Goal: Task Accomplishment & Management: Manage account settings

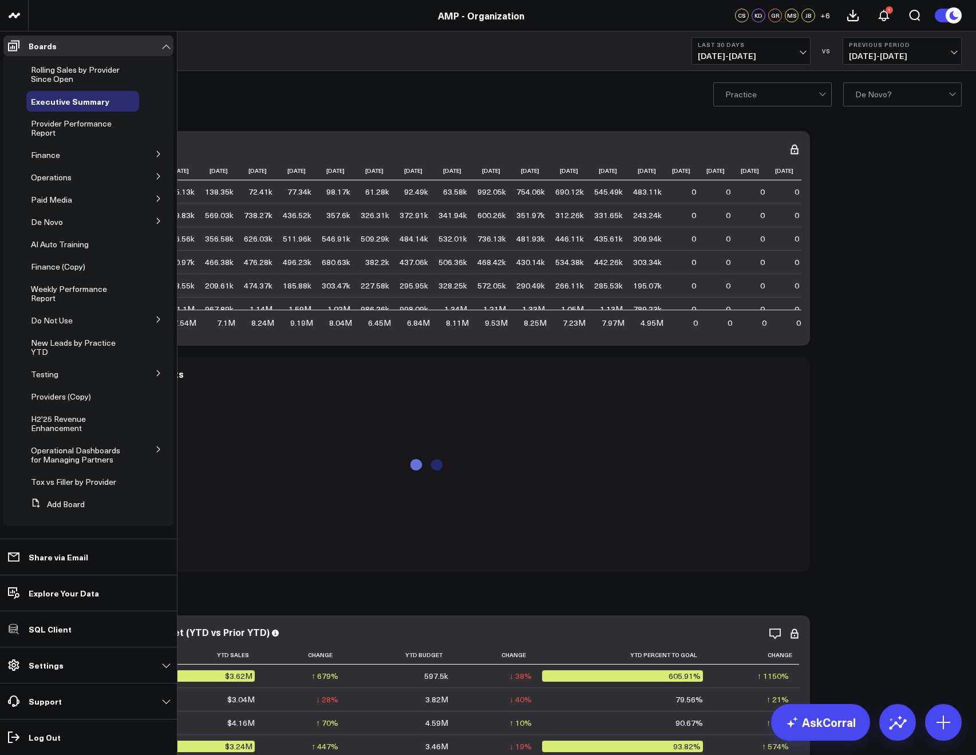
click at [157, 177] on icon at bounding box center [158, 176] width 7 height 7
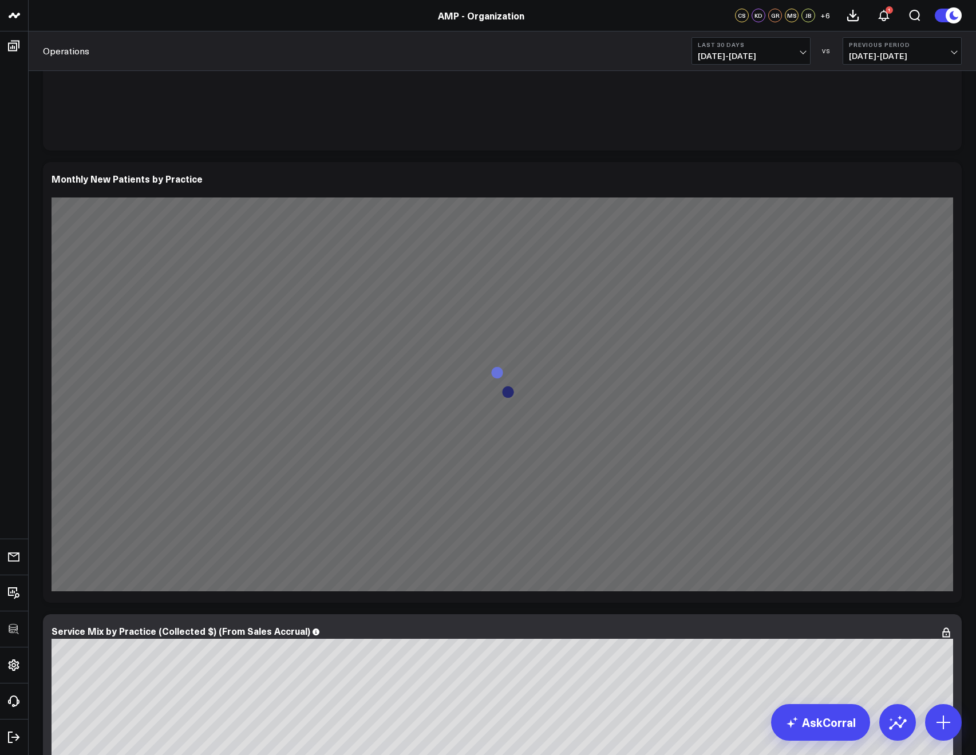
scroll to position [419, 0]
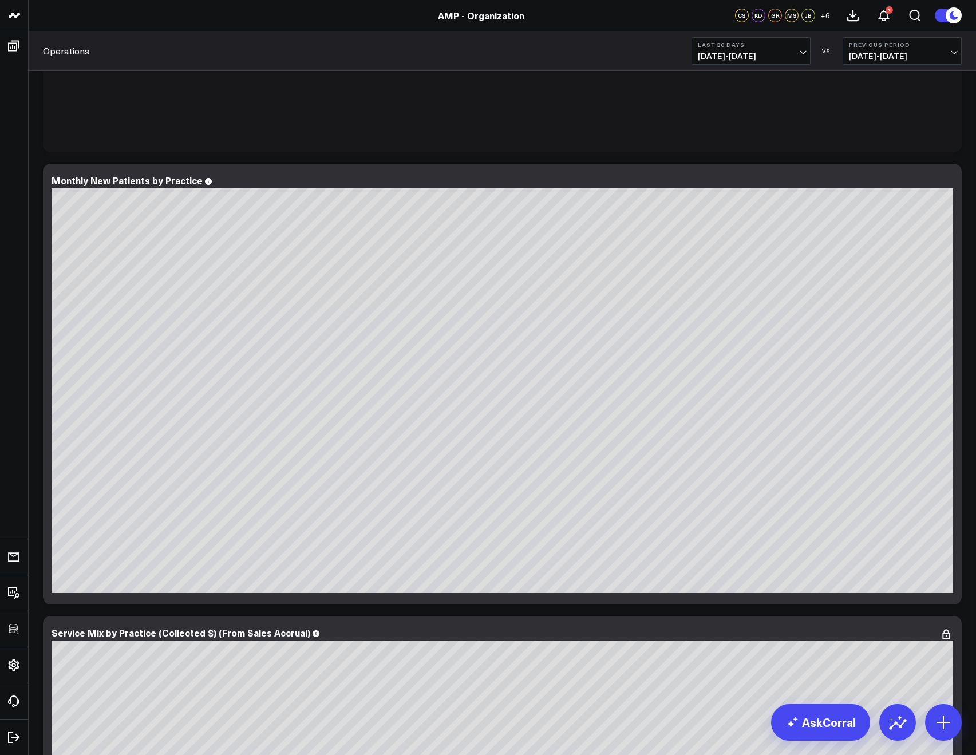
click at [740, 53] on span "[DATE] - [DATE]" at bounding box center [751, 56] width 106 height 9
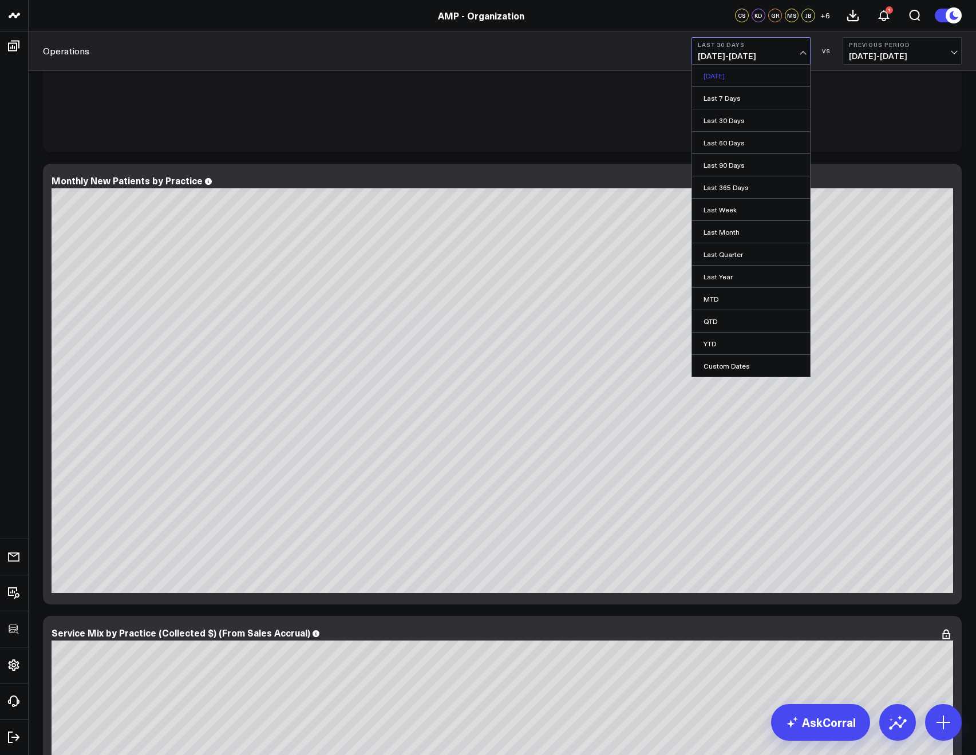
click at [727, 73] on link "[DATE]" at bounding box center [751, 76] width 118 height 22
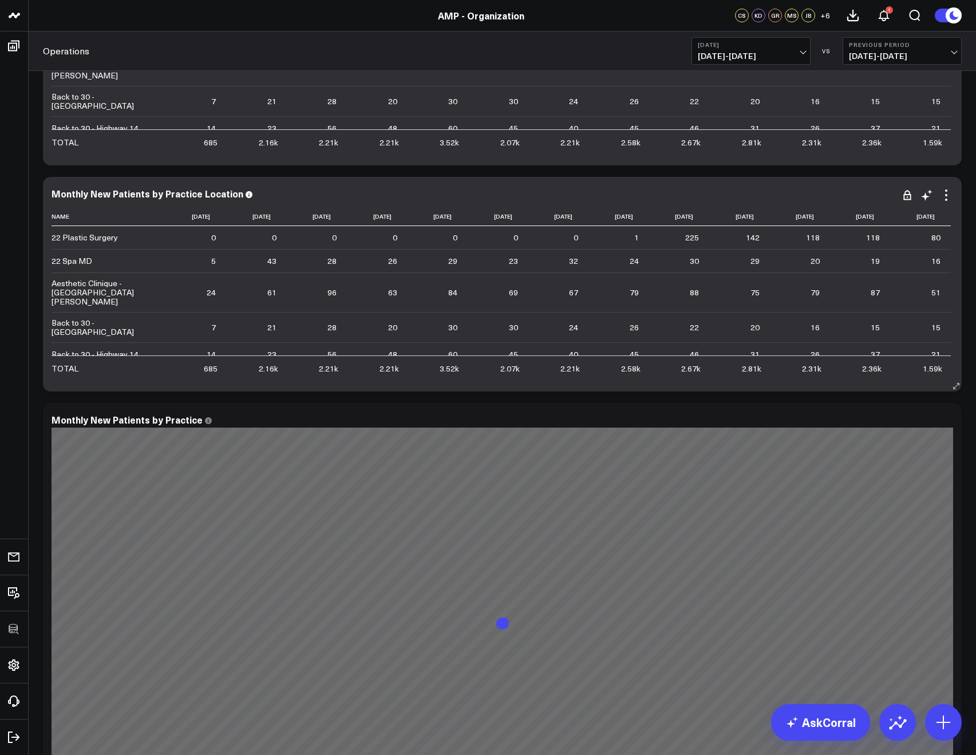
scroll to position [179, 0]
click at [950, 198] on icon at bounding box center [946, 197] width 14 height 14
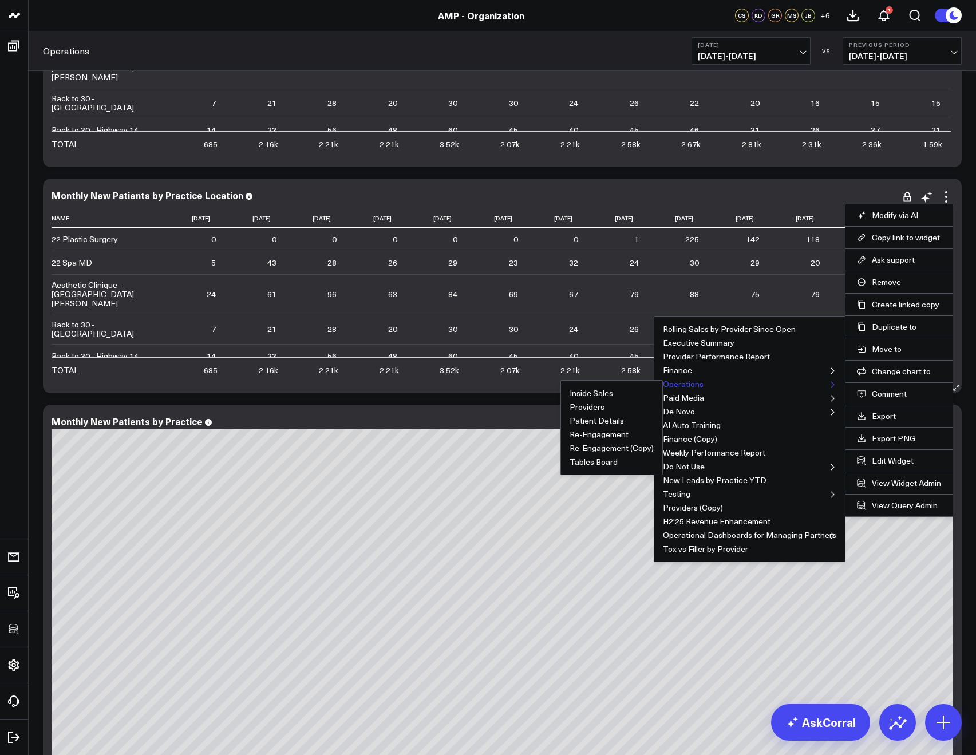
click at [698, 384] on button "Operations" at bounding box center [683, 384] width 41 height 8
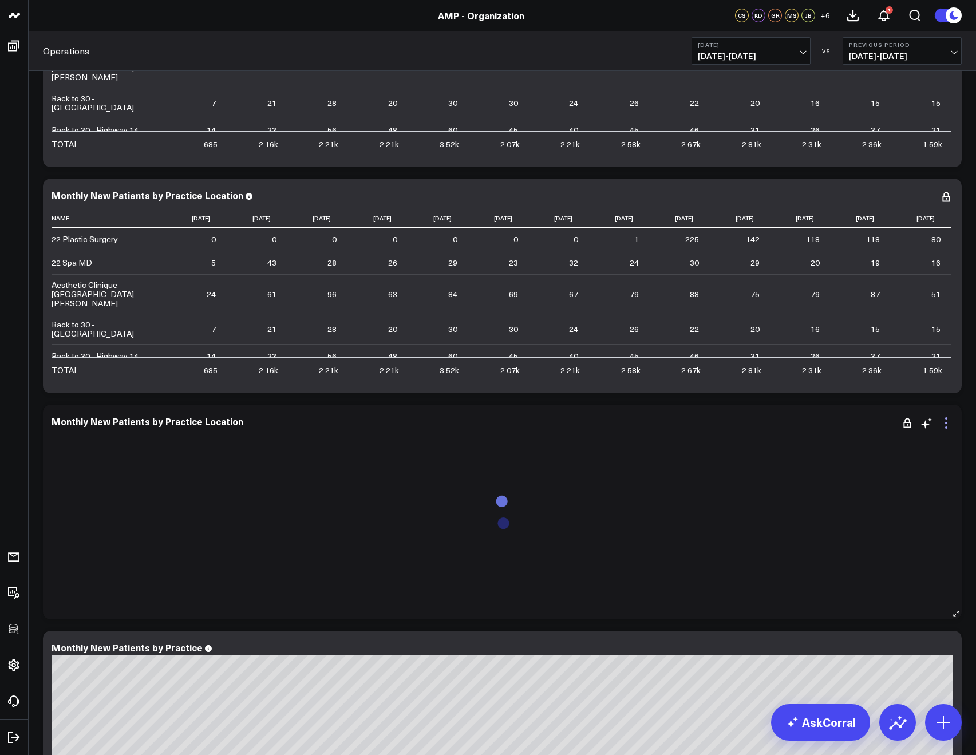
click at [949, 421] on icon at bounding box center [946, 423] width 14 height 14
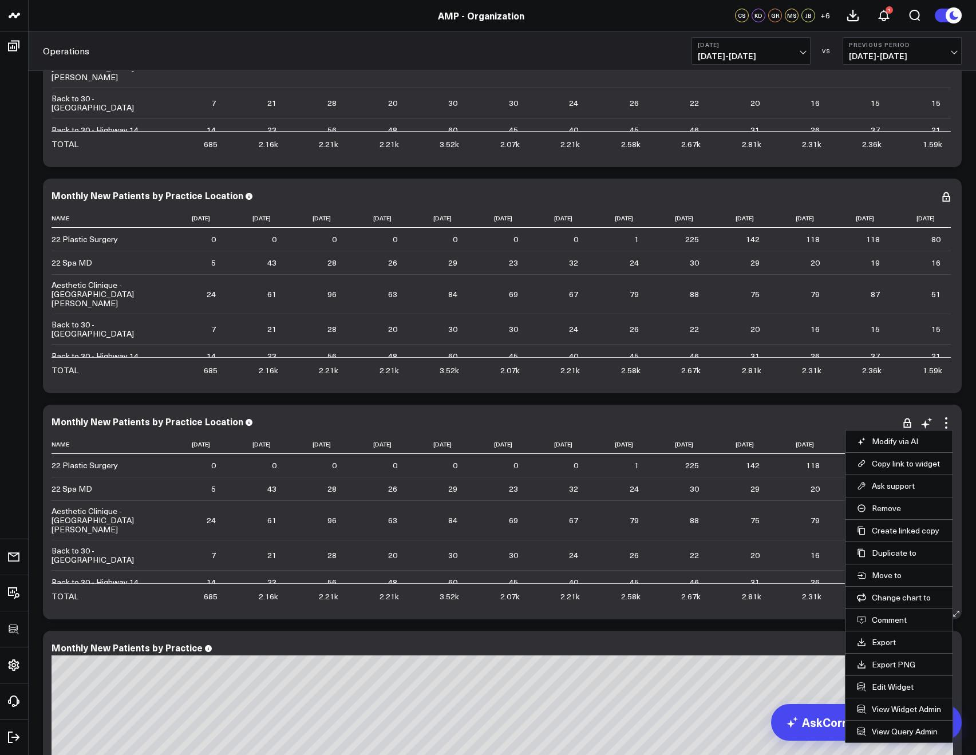
click at [889, 693] on li "Edit Widget" at bounding box center [898, 686] width 107 height 22
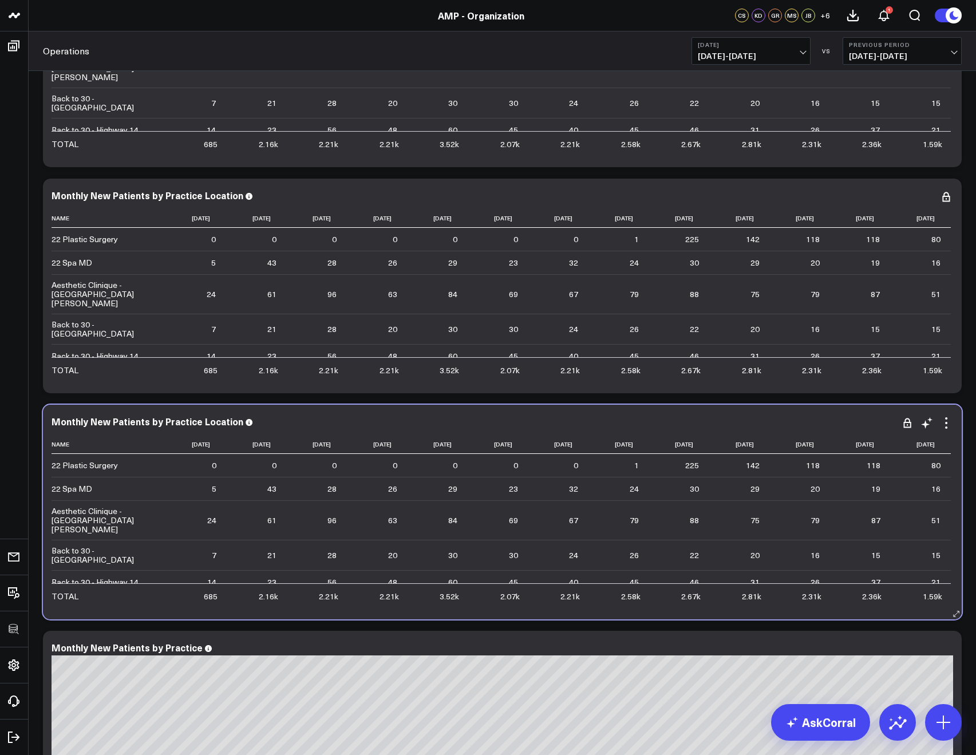
click at [944, 430] on div "Monthly New Patients by Practice Location Name [DATE] [DATE] [DATE] [DATE] [DAT…" at bounding box center [502, 512] width 901 height 192
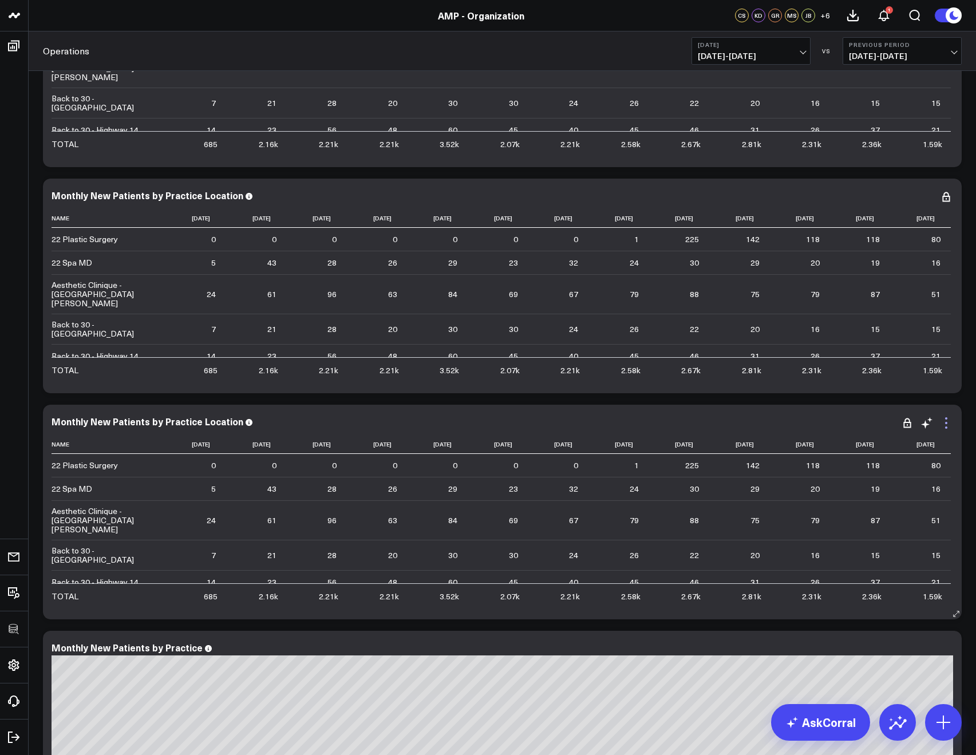
click at [945, 426] on icon at bounding box center [946, 423] width 14 height 14
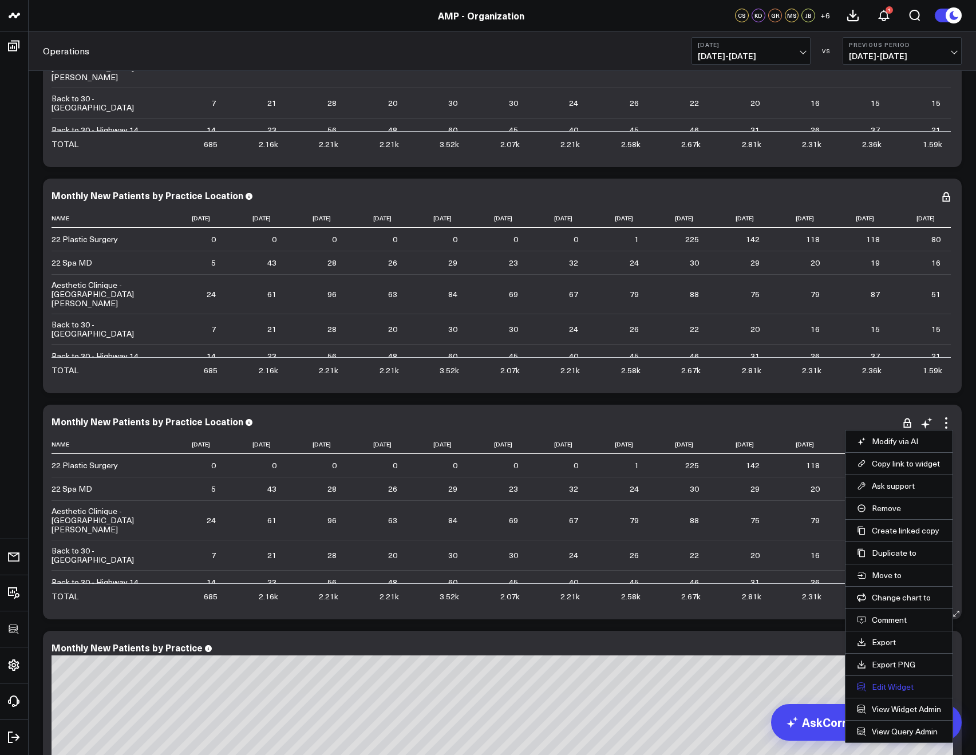
click at [897, 687] on button "Edit Widget" at bounding box center [899, 687] width 84 height 10
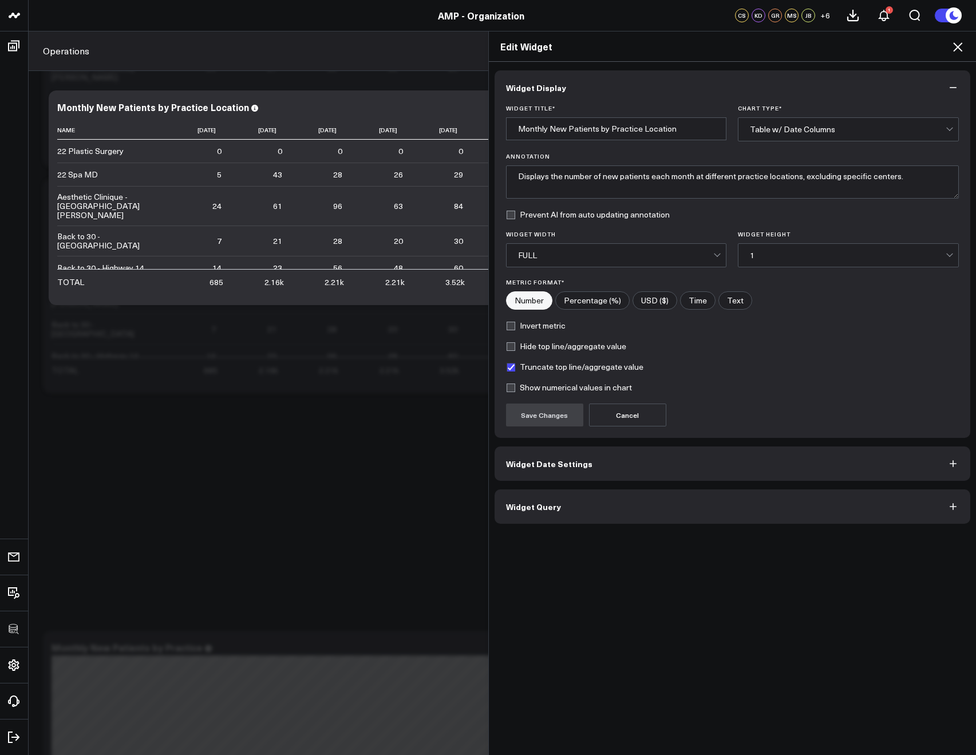
click at [629, 457] on button "Widget Date Settings" at bounding box center [732, 463] width 476 height 34
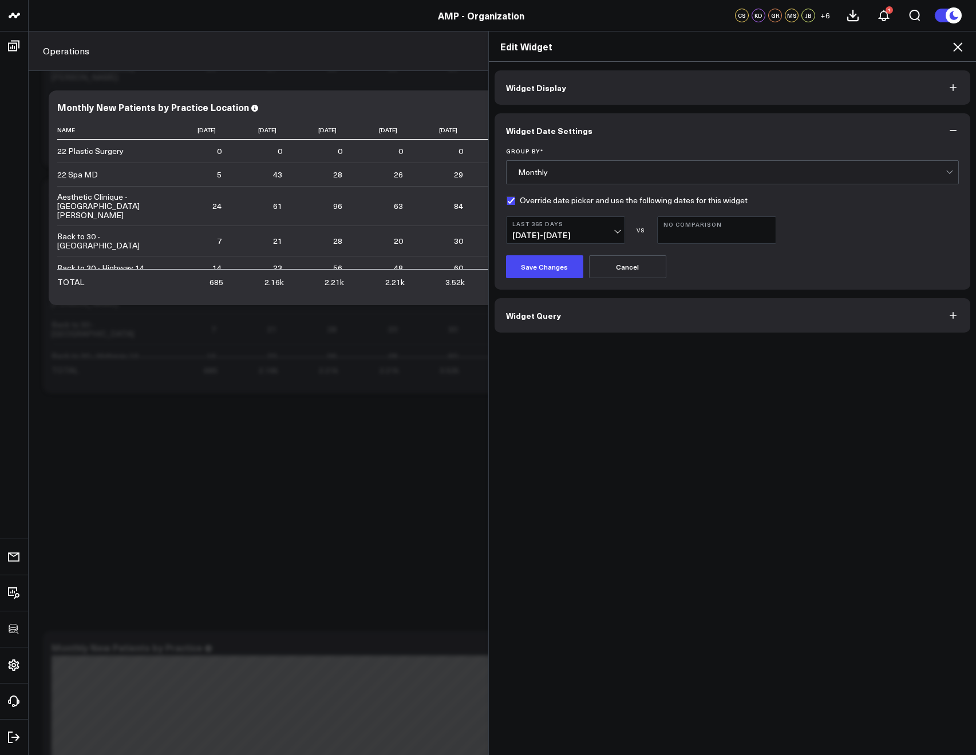
click at [563, 169] on div "Monthly" at bounding box center [732, 172] width 428 height 9
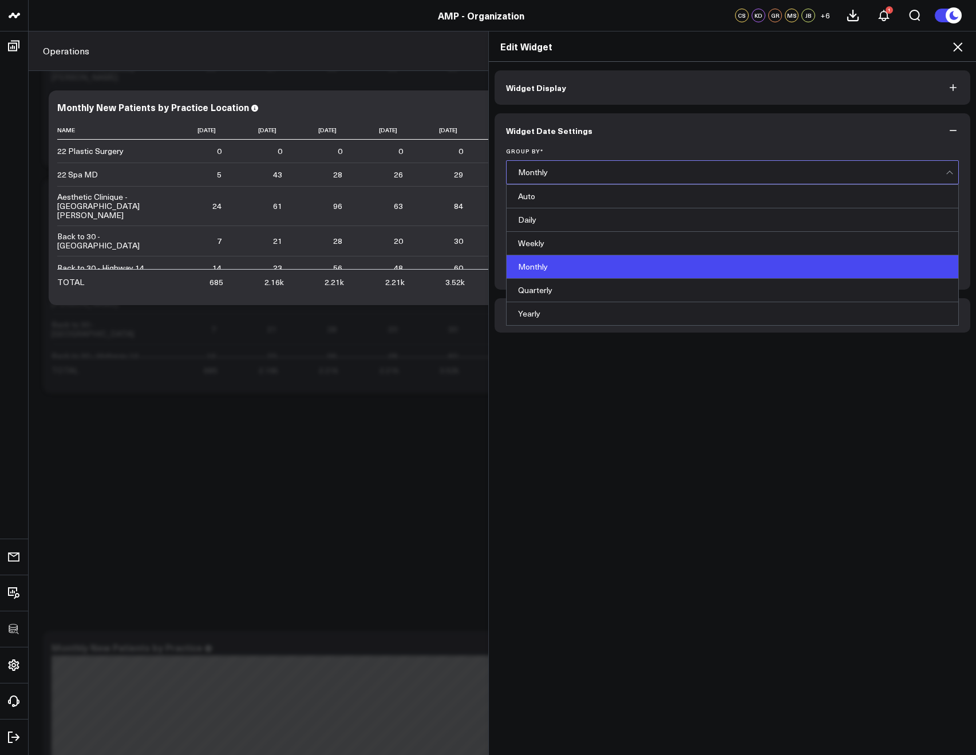
click at [557, 144] on button "Widget Date Settings" at bounding box center [732, 130] width 476 height 34
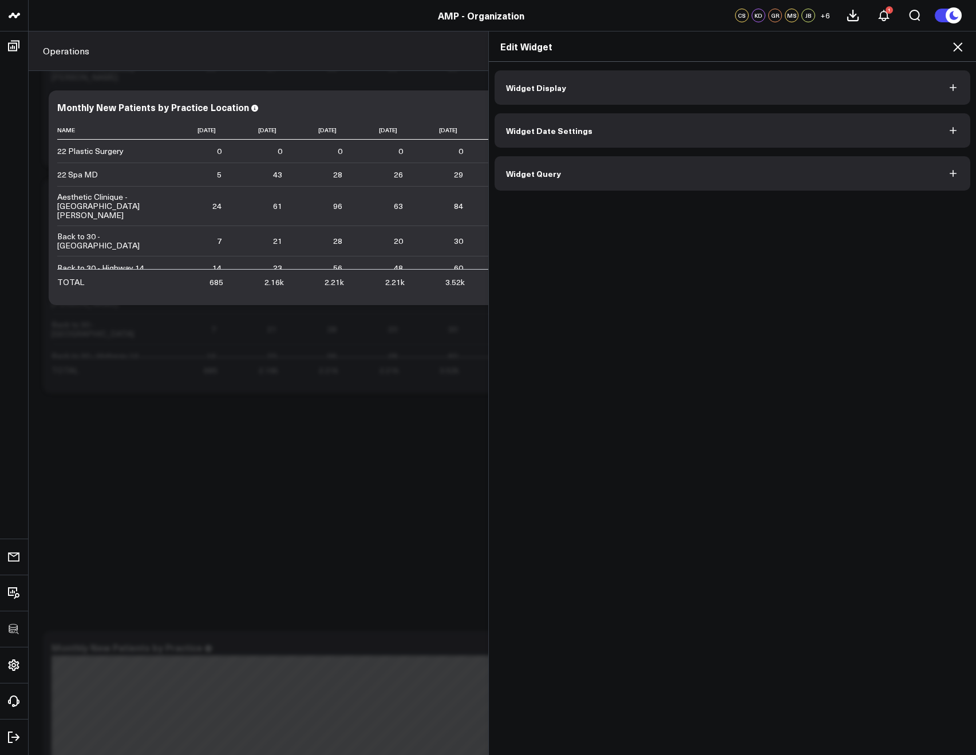
click at [538, 126] on span "Widget Date Settings" at bounding box center [549, 130] width 86 height 9
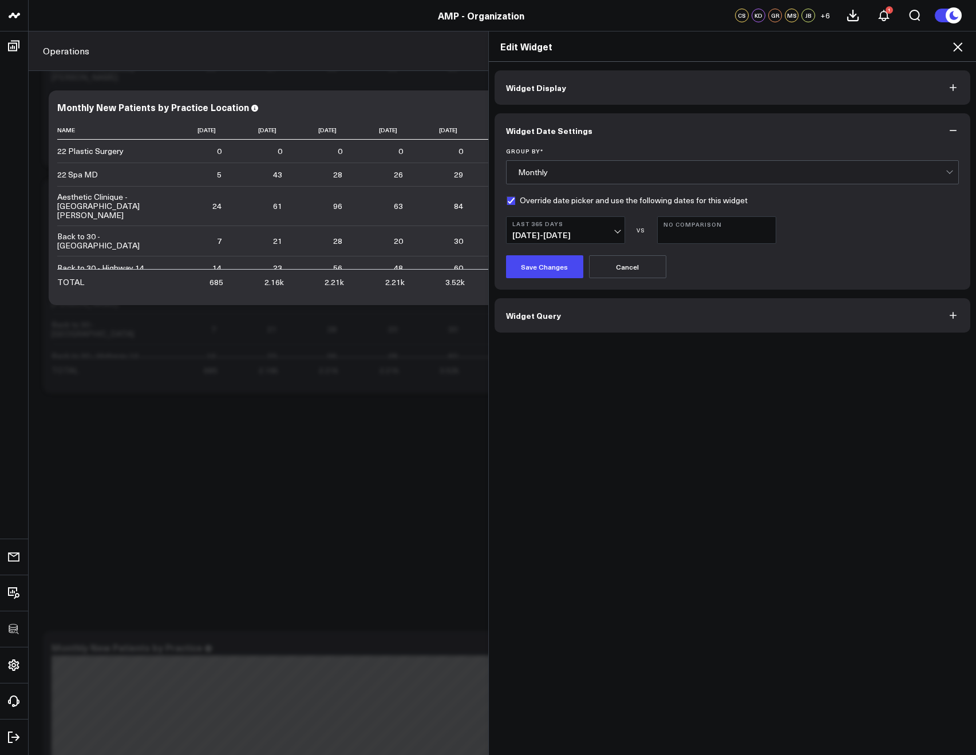
click at [506, 204] on label "Override date picker and use the following dates for this widget" at bounding box center [626, 200] width 241 height 9
click at [506, 204] on input "Override date picker and use the following dates for this widget" at bounding box center [510, 200] width 9 height 9
checkbox input "false"
click at [514, 256] on button "Save Changes" at bounding box center [544, 266] width 77 height 23
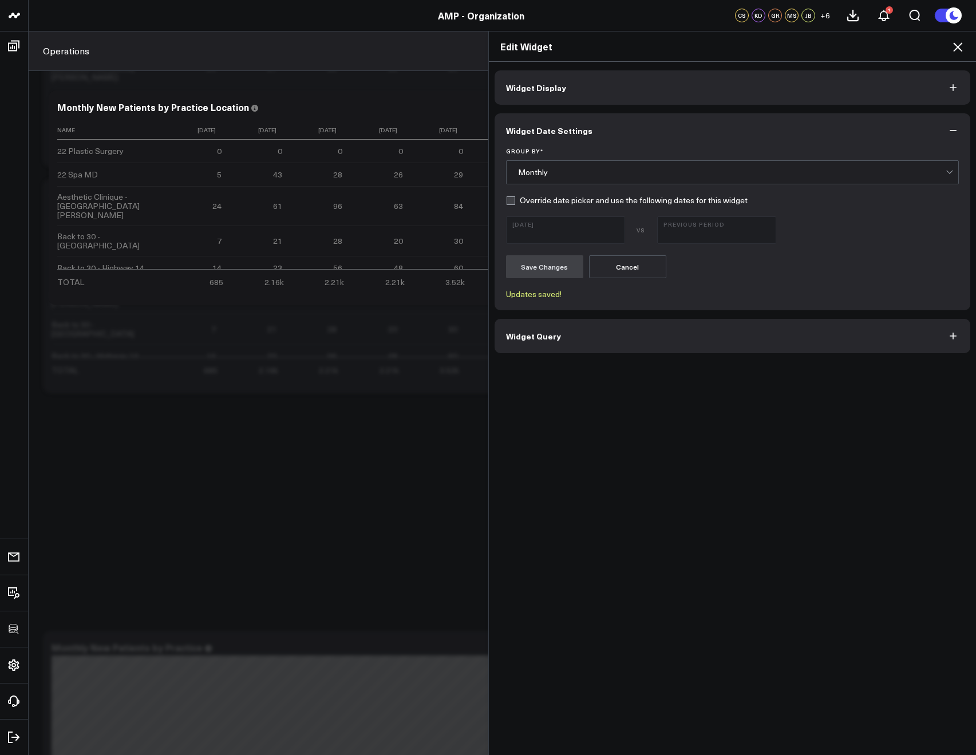
click at [958, 51] on icon at bounding box center [957, 47] width 14 height 14
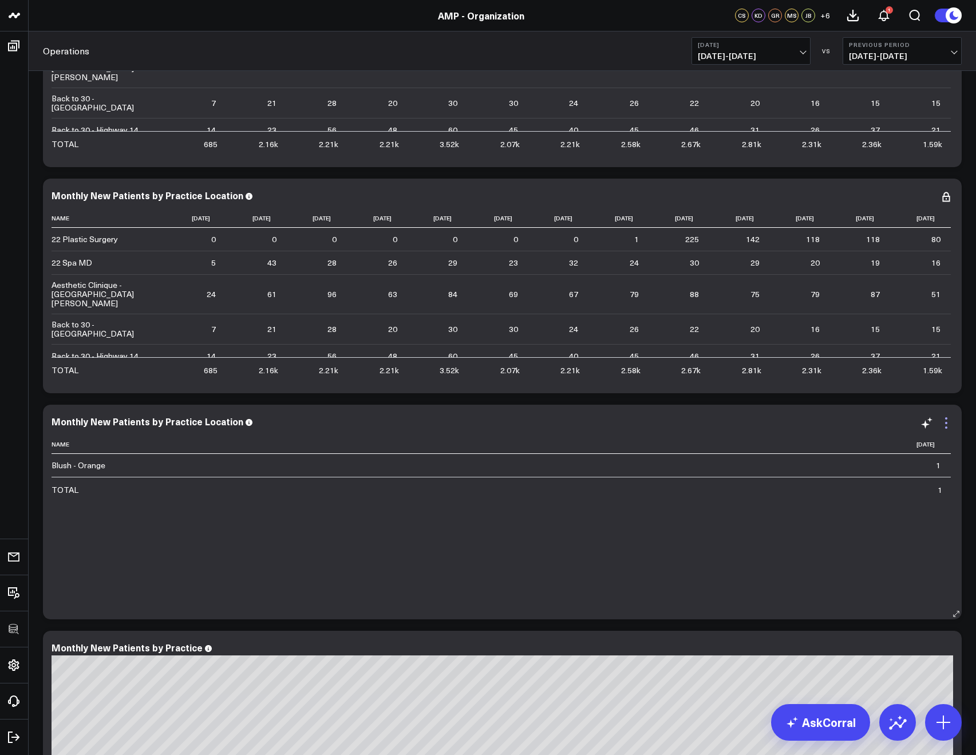
click at [944, 427] on icon at bounding box center [946, 423] width 14 height 14
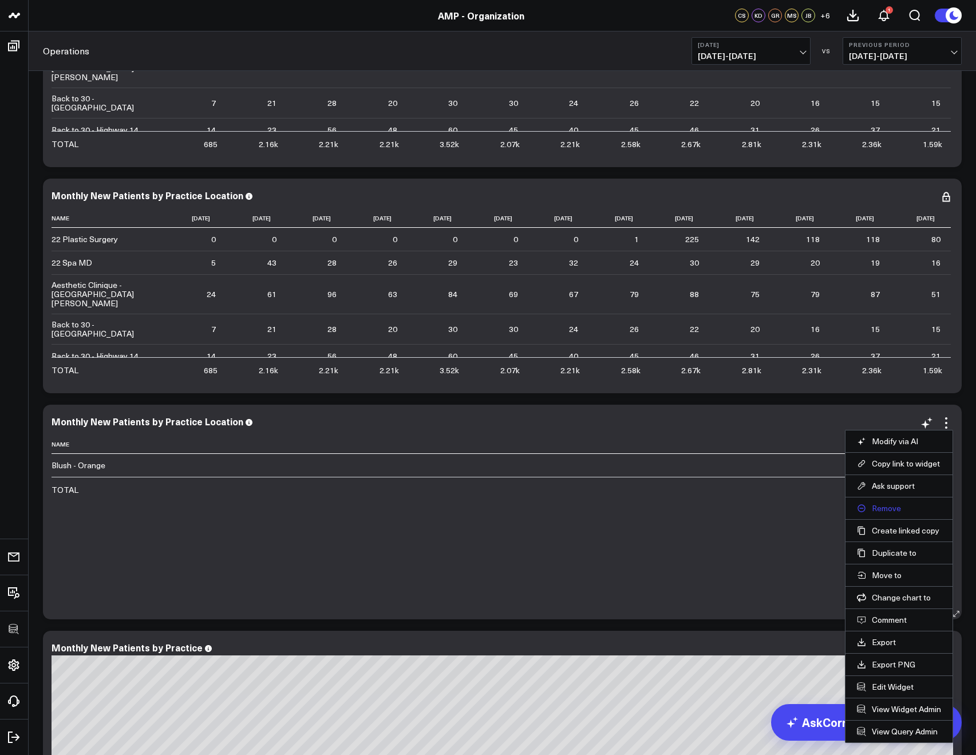
click at [876, 508] on button "Remove" at bounding box center [899, 508] width 84 height 10
